Goal: Check status: Check status

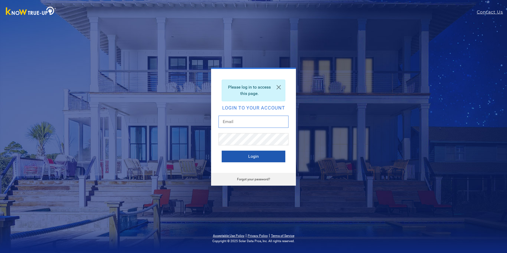
type input "robertcaseyrealtor@yahoo.com"
click at [243, 155] on button "Login" at bounding box center [254, 157] width 64 height 12
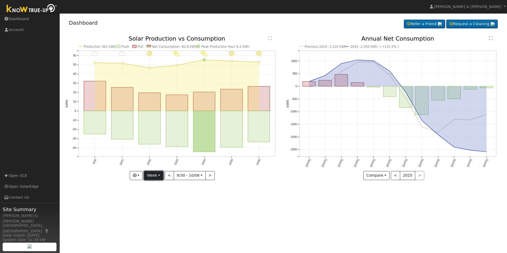
click at [153, 176] on button "Week" at bounding box center [153, 175] width 19 height 9
click at [154, 201] on link "Month" at bounding box center [162, 201] width 37 height 7
type input "[DATE]"
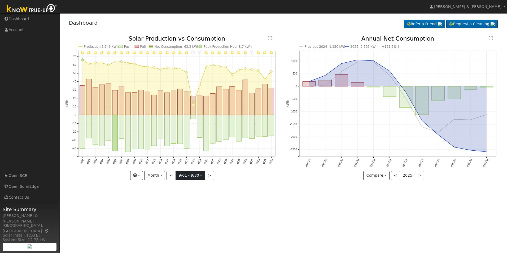
click at [200, 174] on input "[DATE]" at bounding box center [190, 175] width 29 height 8
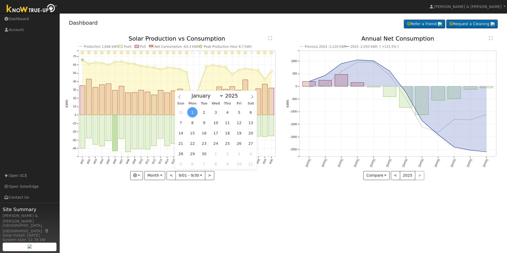
drag, startPoint x: 200, startPoint y: 174, endPoint x: 233, endPoint y: 191, distance: 37.6
click at [233, 191] on div "User Profile First name Last name Email Email Notifications No Emails No Emails…" at bounding box center [283, 133] width 447 height 240
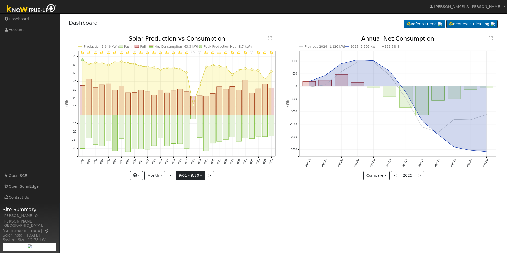
click at [200, 177] on input "[DATE]" at bounding box center [190, 175] width 29 height 8
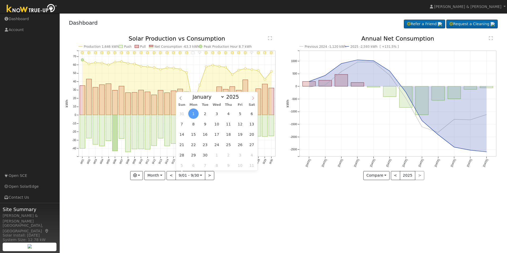
drag, startPoint x: 200, startPoint y: 177, endPoint x: 253, endPoint y: 96, distance: 96.1
click at [253, 96] on icon at bounding box center [253, 98] width 4 height 4
select select "9"
click at [241, 115] on span "3" at bounding box center [240, 113] width 10 height 10
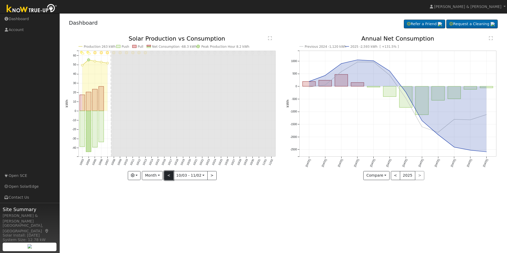
click at [170, 175] on button "<" at bounding box center [168, 175] width 9 height 9
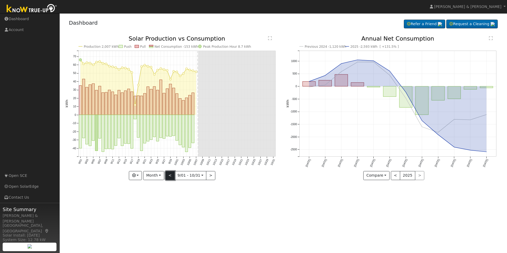
click at [170, 175] on button "<" at bounding box center [169, 175] width 9 height 9
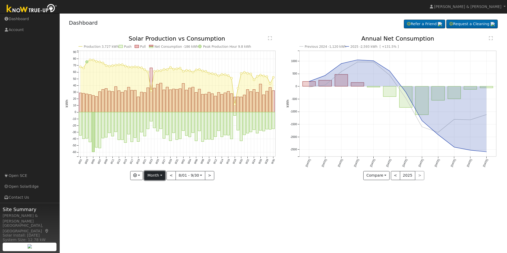
click at [156, 176] on button "Month" at bounding box center [154, 175] width 21 height 9
click at [156, 199] on link "Month" at bounding box center [163, 201] width 37 height 7
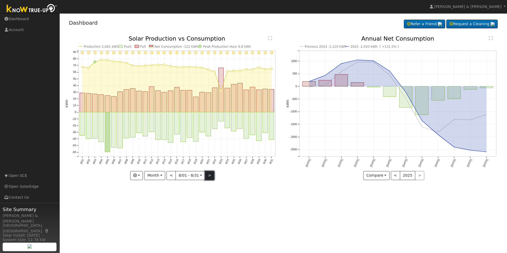
click at [207, 175] on button ">" at bounding box center [209, 175] width 9 height 9
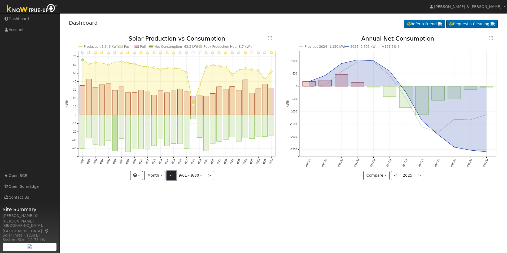
click at [172, 175] on button "<" at bounding box center [171, 175] width 9 height 9
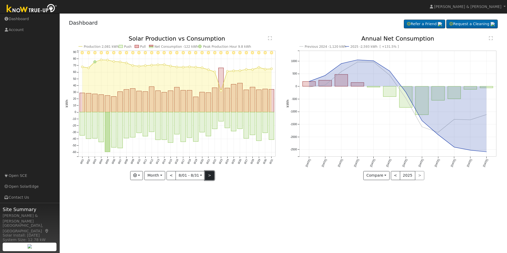
click at [208, 175] on button ">" at bounding box center [209, 175] width 9 height 9
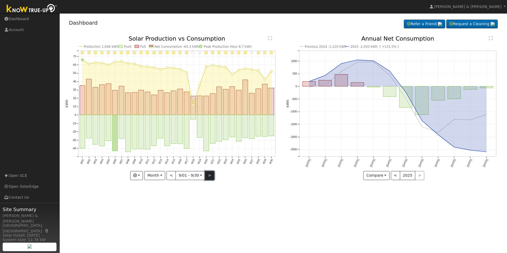
click at [208, 175] on button ">" at bounding box center [209, 175] width 9 height 9
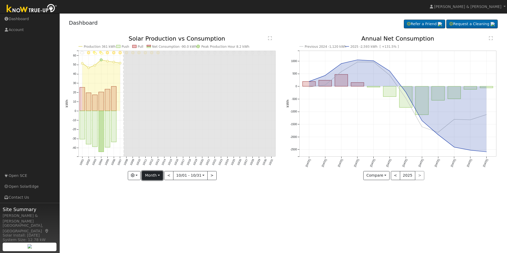
click at [160, 174] on button "Month" at bounding box center [152, 175] width 21 height 9
click at [156, 209] on link "Year" at bounding box center [160, 208] width 37 height 7
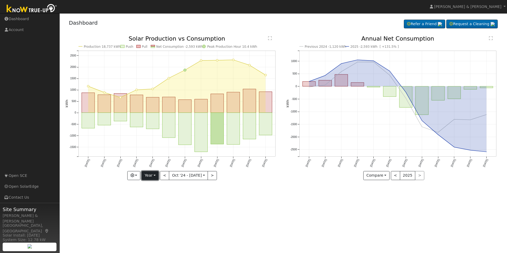
click at [155, 175] on button "Year" at bounding box center [150, 175] width 17 height 9
click at [153, 194] on link "Week" at bounding box center [160, 193] width 37 height 7
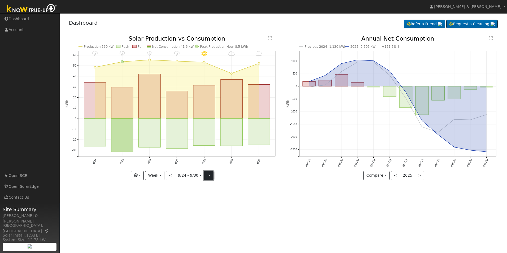
click at [206, 176] on button ">" at bounding box center [208, 175] width 9 height 9
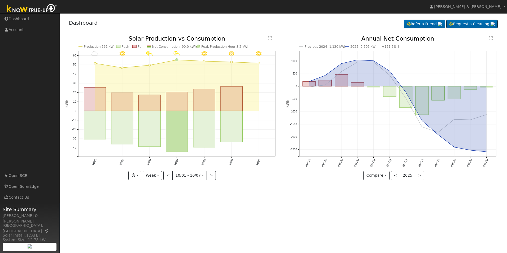
click at [174, 204] on div "User Profile First name Last name Email Email Notifications No Emails No Emails…" at bounding box center [283, 133] width 447 height 240
click at [159, 174] on button "Week" at bounding box center [152, 175] width 19 height 9
click at [157, 200] on link "Month" at bounding box center [161, 201] width 37 height 7
type input "[DATE]"
